Goal: Task Accomplishment & Management: Manage account settings

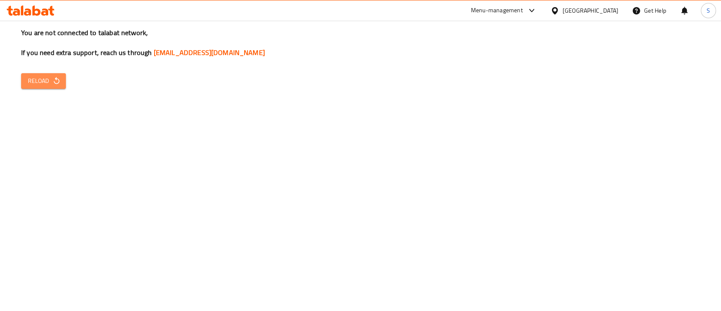
click at [44, 84] on span "Reload" at bounding box center [43, 81] width 31 height 11
click at [47, 87] on button "Reload" at bounding box center [43, 81] width 45 height 16
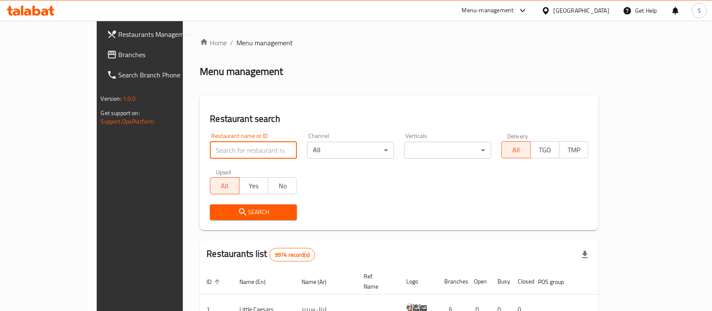
click at [210, 153] on input "search" at bounding box center [253, 150] width 87 height 17
type input "ليمون"
click button "Search" at bounding box center [253, 212] width 87 height 16
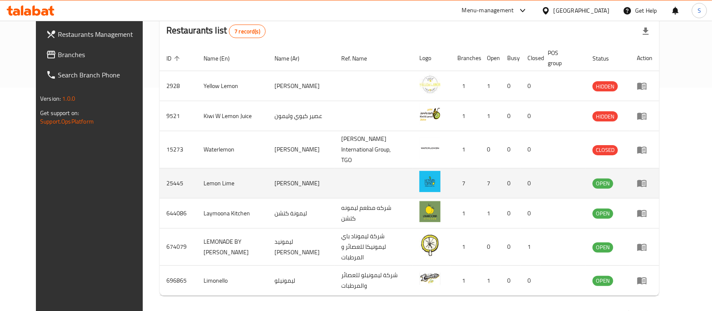
scroll to position [237, 0]
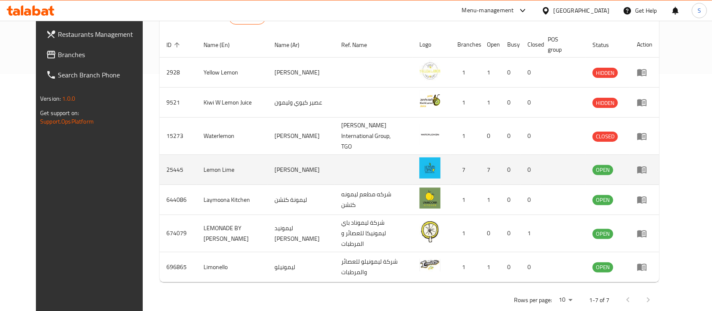
click at [659, 161] on td "enhanced table" at bounding box center [644, 170] width 29 height 30
click at [647, 166] on icon "enhanced table" at bounding box center [641, 169] width 9 height 7
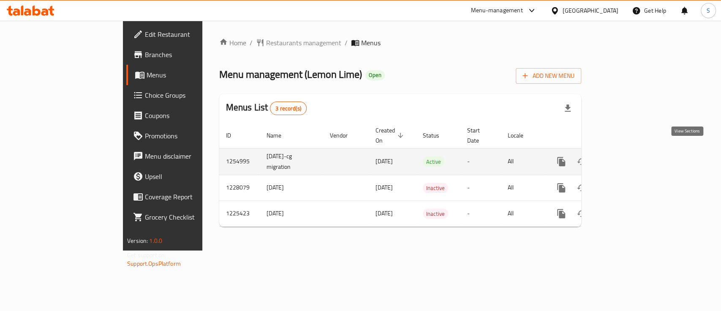
click at [632, 157] on link "enhanced table" at bounding box center [622, 161] width 20 height 20
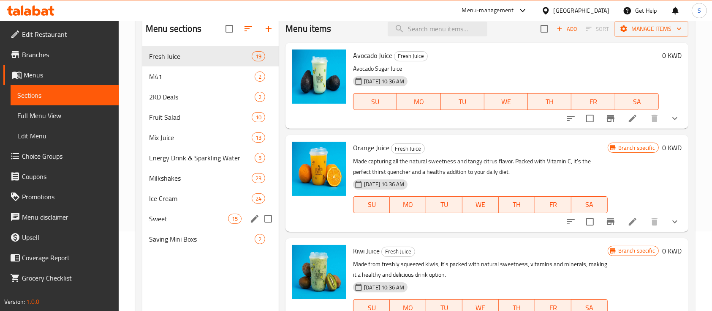
scroll to position [62, 0]
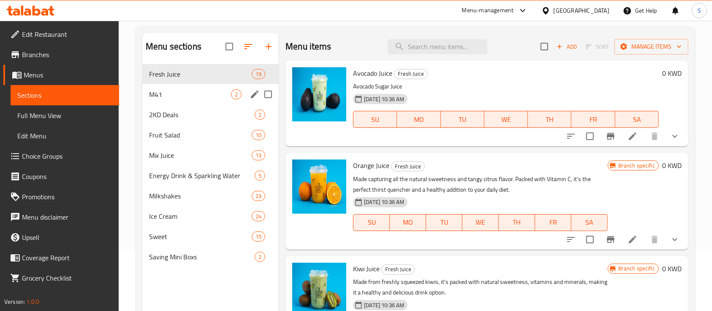
click at [190, 99] on div "M41 2" at bounding box center [210, 94] width 136 height 20
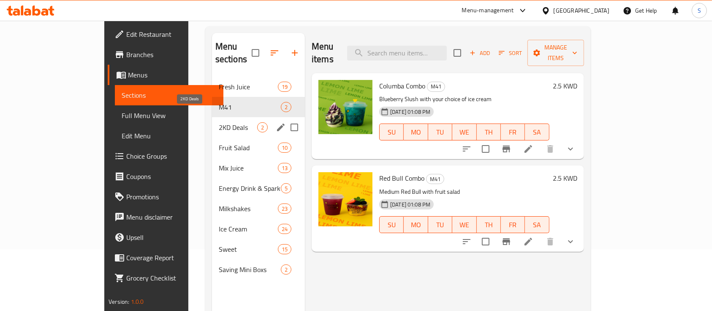
click at [219, 122] on span "2KD Deals" at bounding box center [238, 127] width 38 height 10
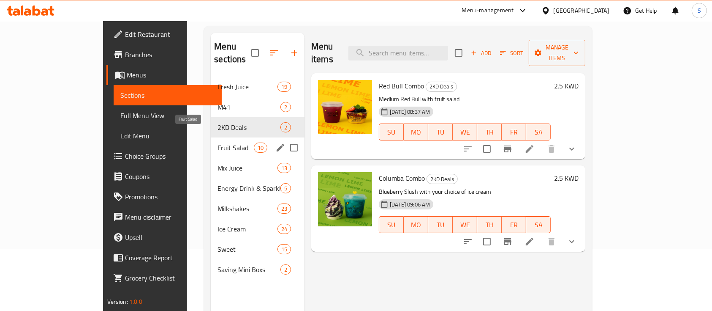
click at [218, 142] on span "Fruit Salad" at bounding box center [236, 147] width 36 height 10
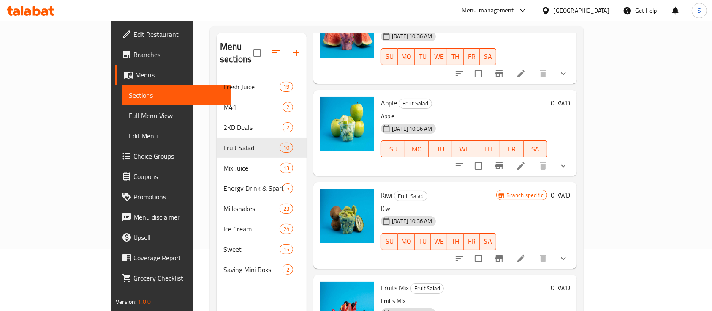
scroll to position [394, 0]
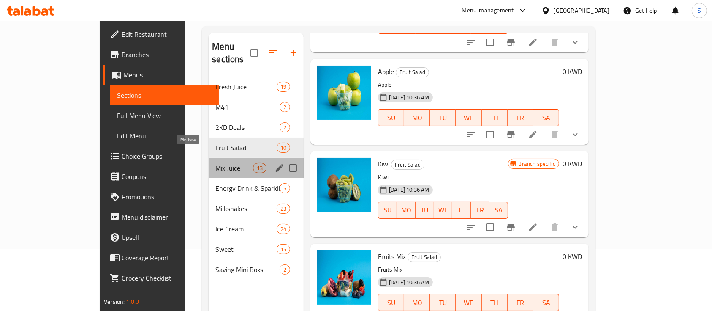
click at [215, 163] on span "Mix Juice" at bounding box center [234, 168] width 38 height 10
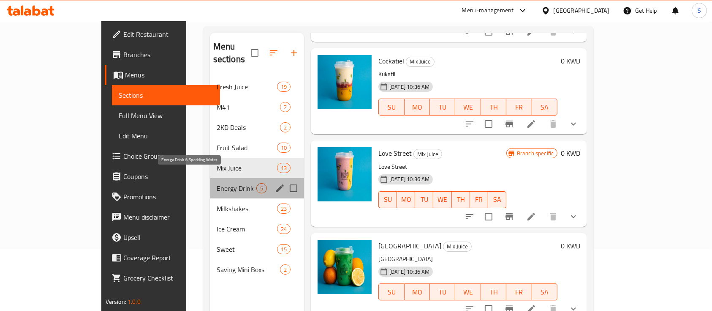
click at [217, 183] on span "Energy Drink & Sparkling Water" at bounding box center [237, 188] width 40 height 10
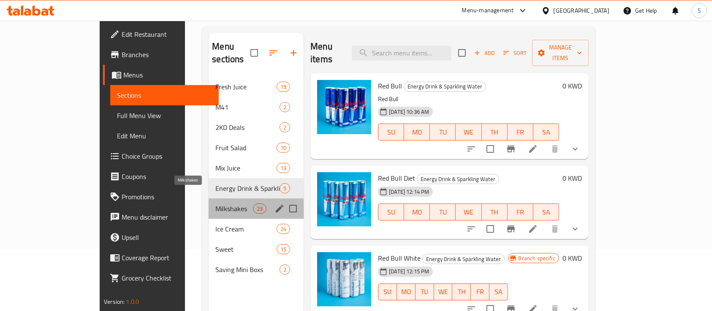
click at [215, 203] on span "Milkshakes" at bounding box center [234, 208] width 38 height 10
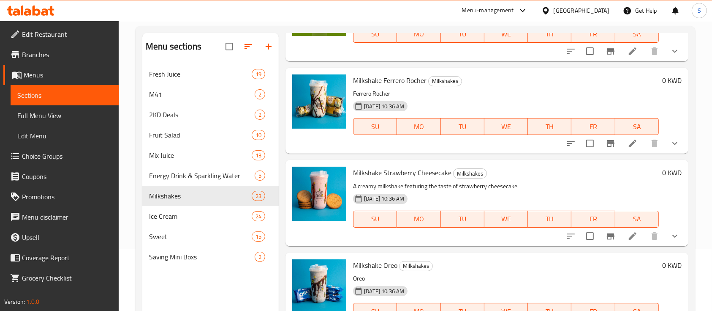
scroll to position [394, 0]
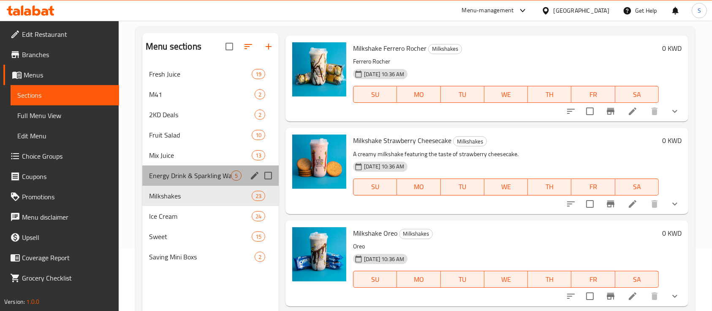
click at [185, 167] on div "Energy Drink & Sparkling Water 5" at bounding box center [210, 175] width 136 height 20
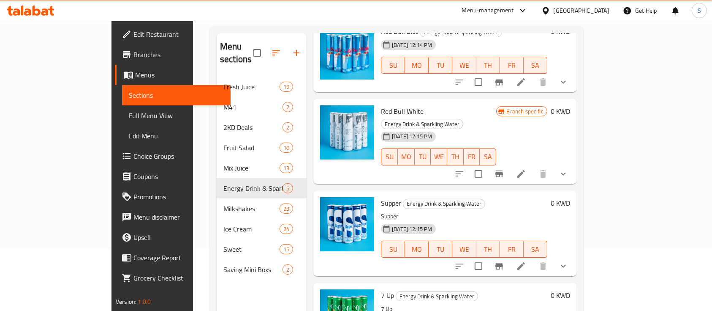
scroll to position [118, 0]
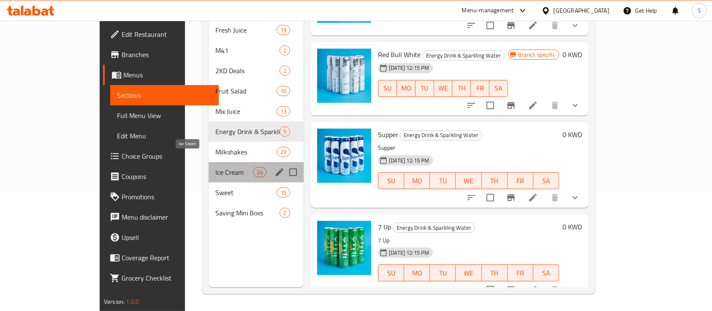
click at [215, 167] on span "Ice Cream" at bounding box center [234, 172] width 38 height 10
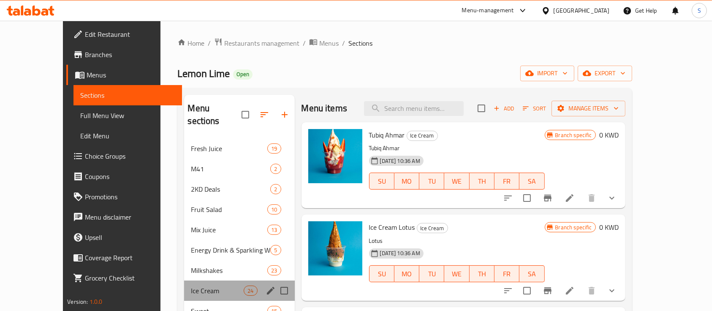
click at [184, 280] on div "Ice Cream 24" at bounding box center [239, 290] width 110 height 20
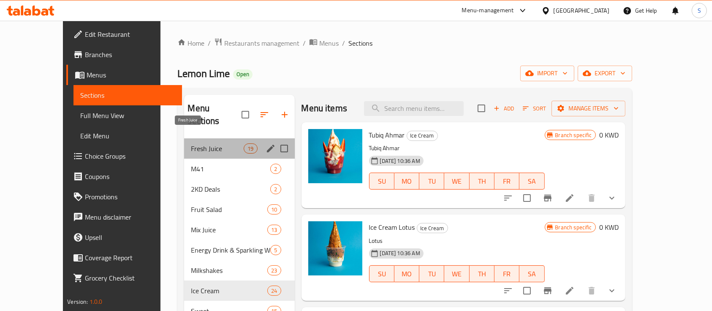
click at [191, 143] on span "Fresh Juice" at bounding box center [217, 148] width 53 height 10
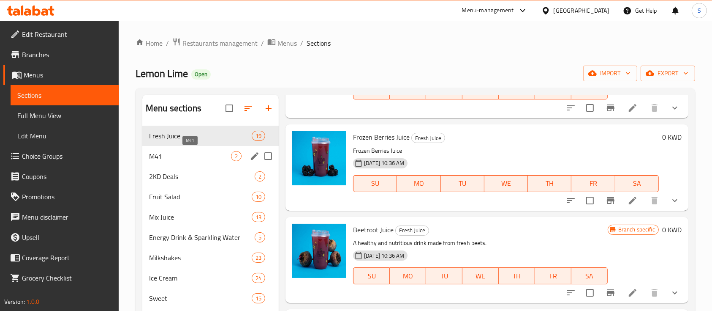
click at [176, 155] on span "M41" at bounding box center [190, 156] width 82 height 10
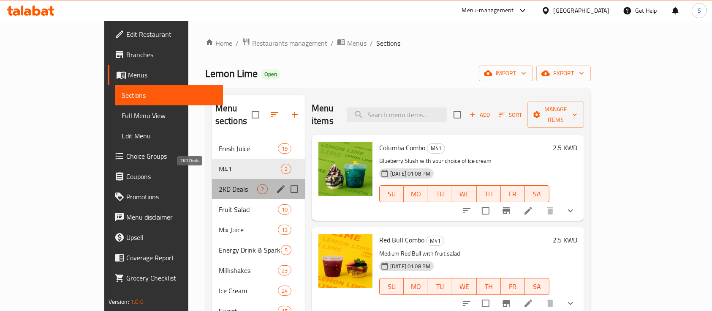
click at [219, 184] on span "2KD Deals" at bounding box center [238, 189] width 38 height 10
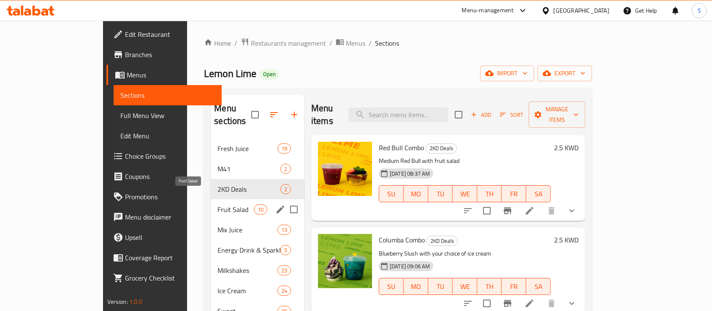
click at [218, 204] on span "Fruit Salad" at bounding box center [236, 209] width 36 height 10
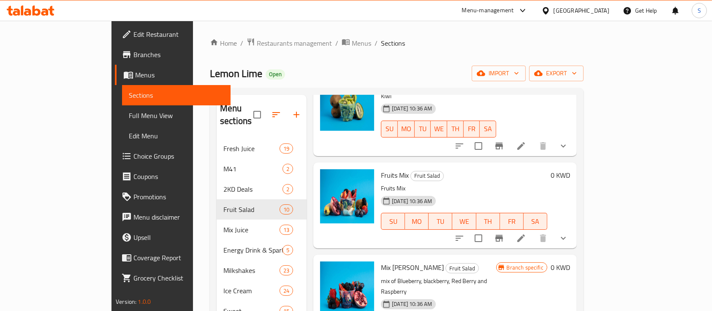
scroll to position [619, 0]
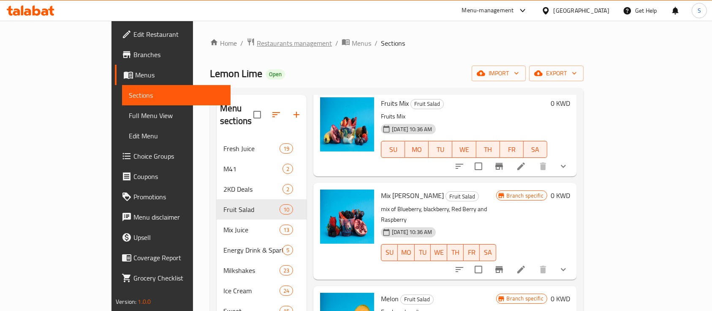
drag, startPoint x: 217, startPoint y: 34, endPoint x: 217, endPoint y: 44, distance: 9.7
click at [217, 35] on div "Home / Restaurants management / Menus / Sections Lemon Lime Open import export …" at bounding box center [397, 225] width 408 height 408
click at [257, 44] on span "Restaurants management" at bounding box center [294, 43] width 75 height 10
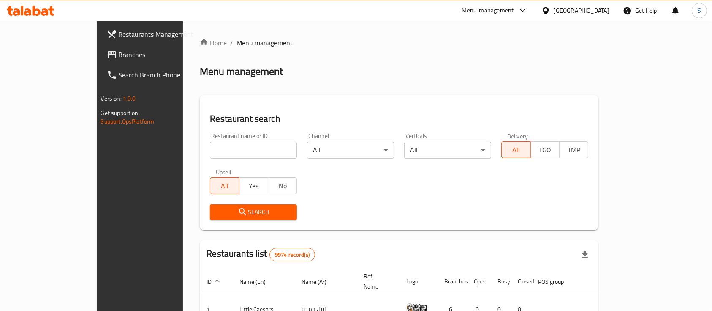
click at [221, 151] on input "search" at bounding box center [253, 150] width 87 height 17
type input "puffs"
click at [227, 209] on span "Search" at bounding box center [254, 212] width 74 height 11
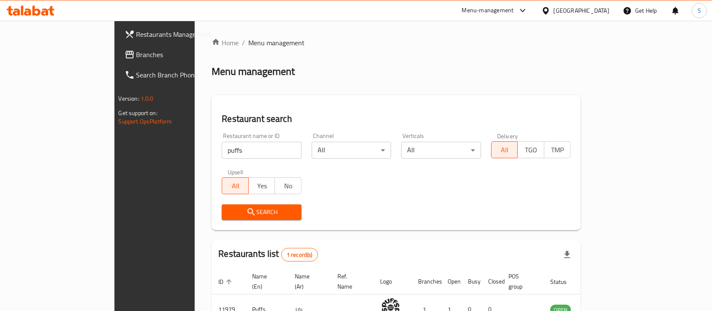
scroll to position [49, 0]
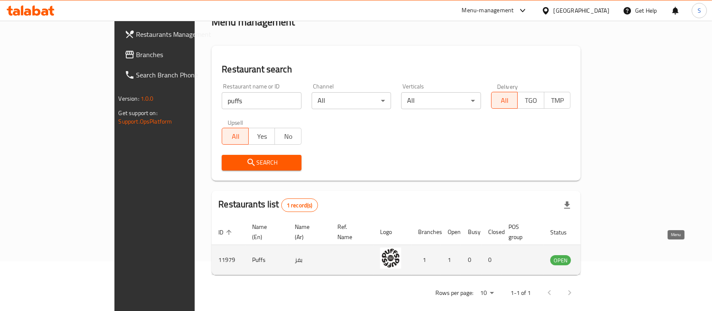
click at [605, 256] on icon "enhanced table" at bounding box center [599, 259] width 9 height 7
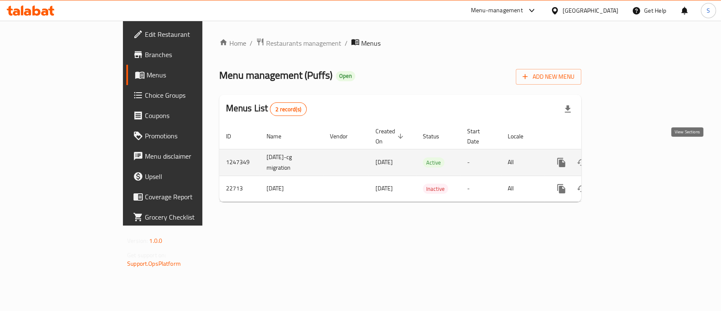
click at [626, 158] on icon "enhanced table" at bounding box center [622, 162] width 8 height 8
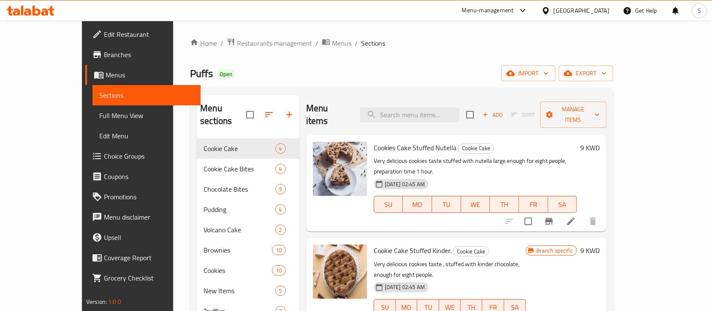
click at [104, 156] on span "Choice Groups" at bounding box center [149, 156] width 90 height 10
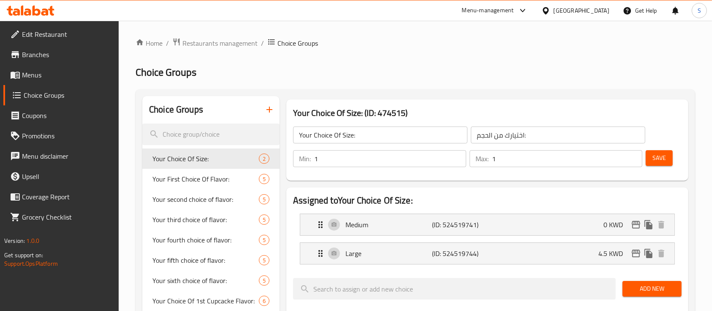
click at [64, 59] on span "Branches" at bounding box center [67, 54] width 90 height 10
